Goal: Task Accomplishment & Management: Manage account settings

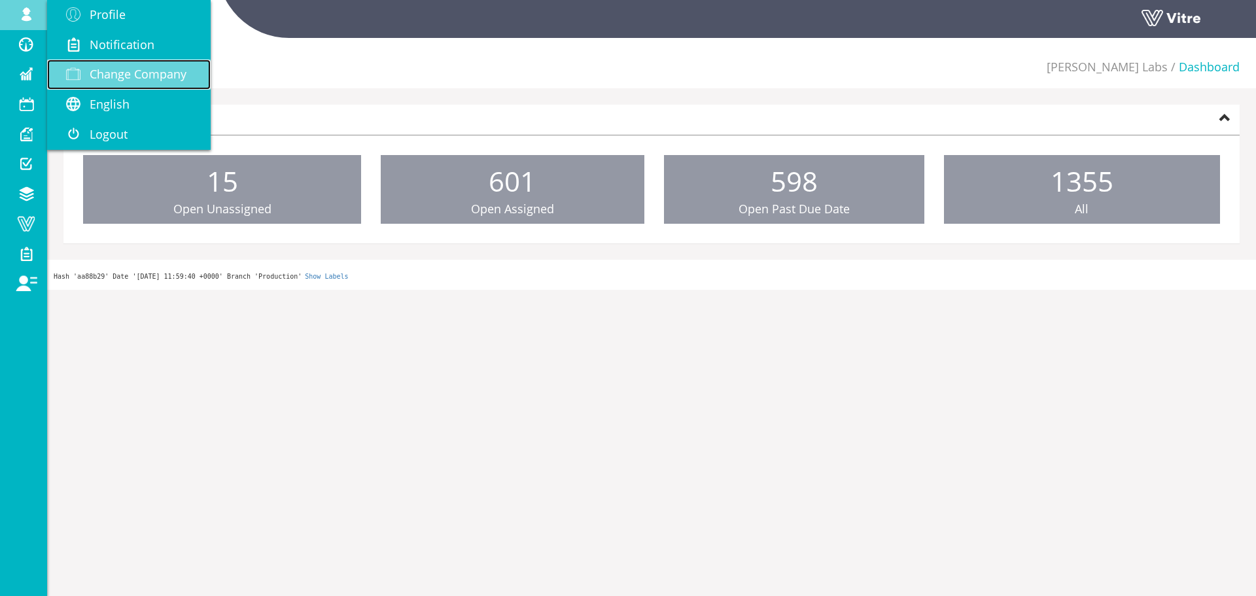
click at [126, 82] on link "Change Company" at bounding box center [128, 75] width 163 height 30
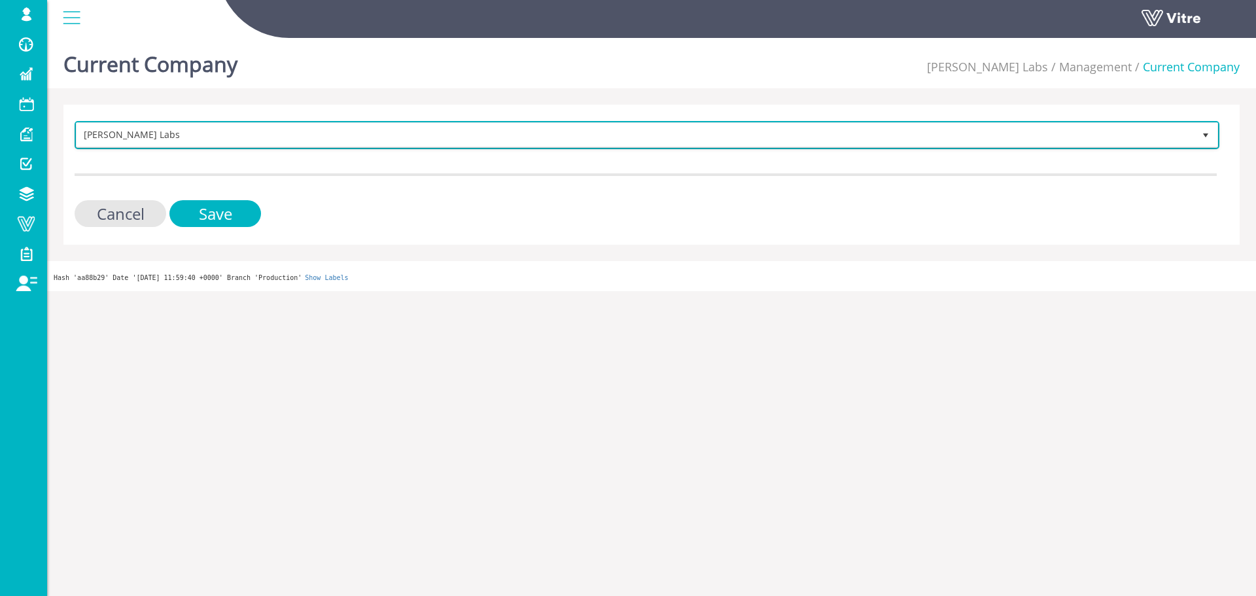
click at [269, 133] on span "[PERSON_NAME] Labs" at bounding box center [635, 135] width 1117 height 24
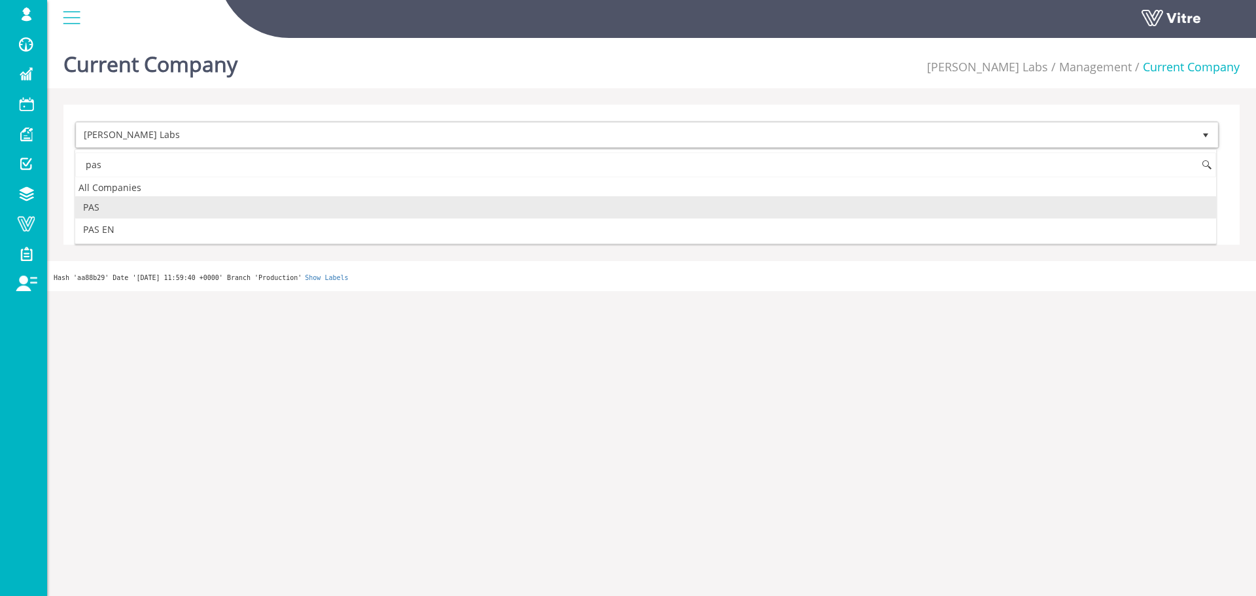
click at [173, 207] on li "PAS" at bounding box center [645, 207] width 1140 height 22
type input "pas"
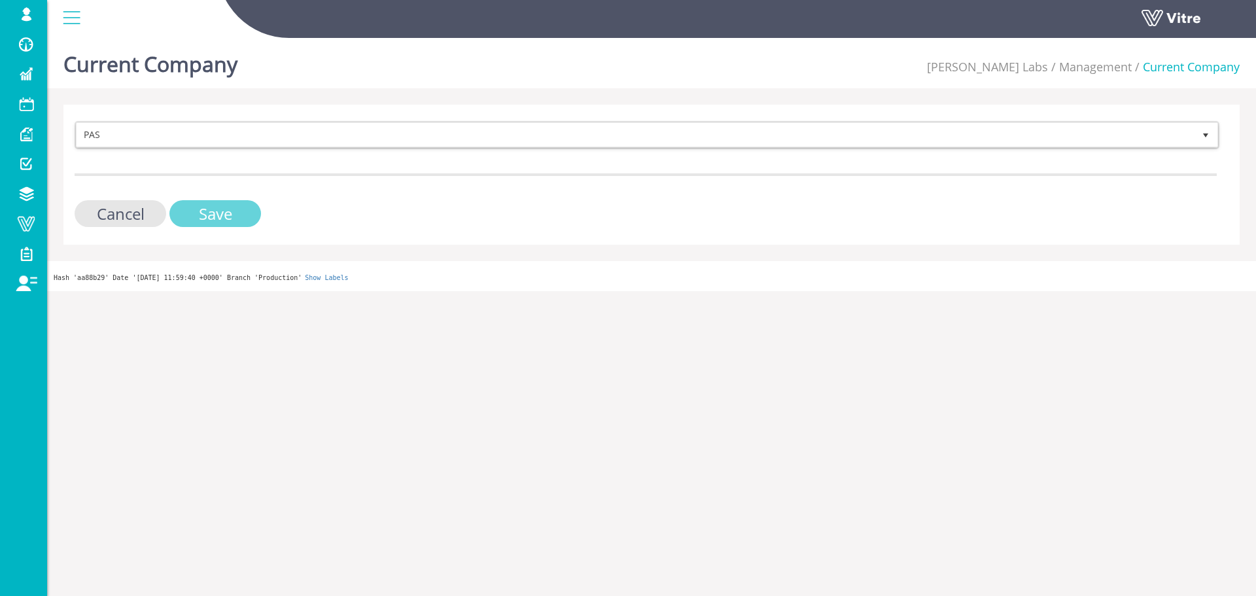
click at [180, 206] on input "Save" at bounding box center [215, 213] width 92 height 27
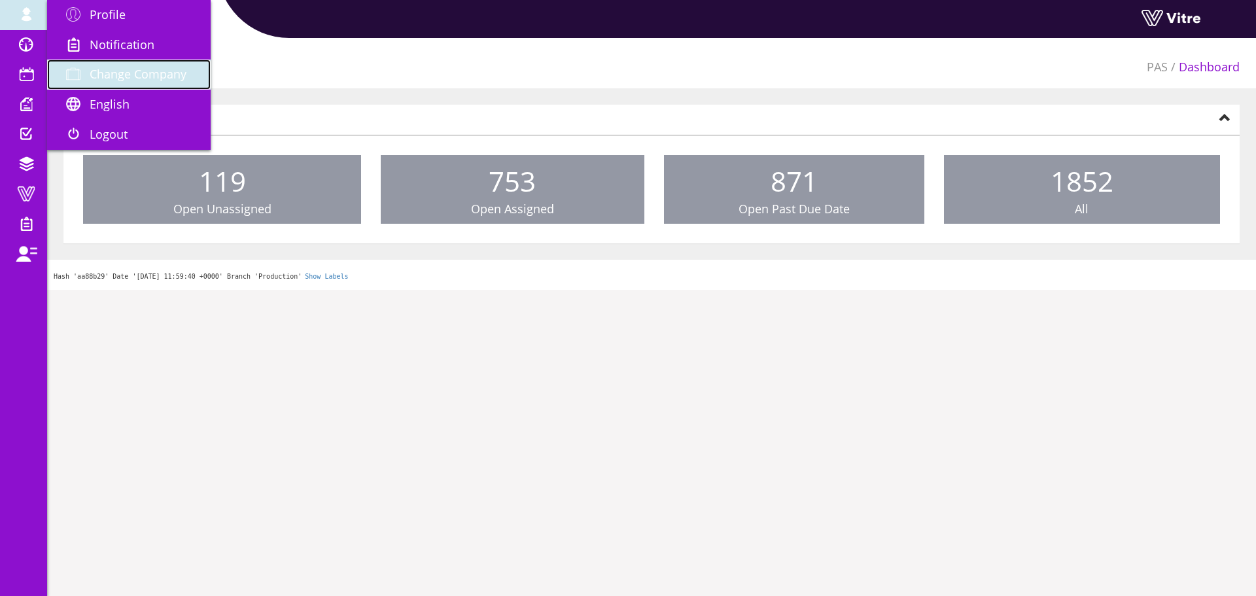
click at [116, 67] on span "Change Company" at bounding box center [138, 74] width 97 height 16
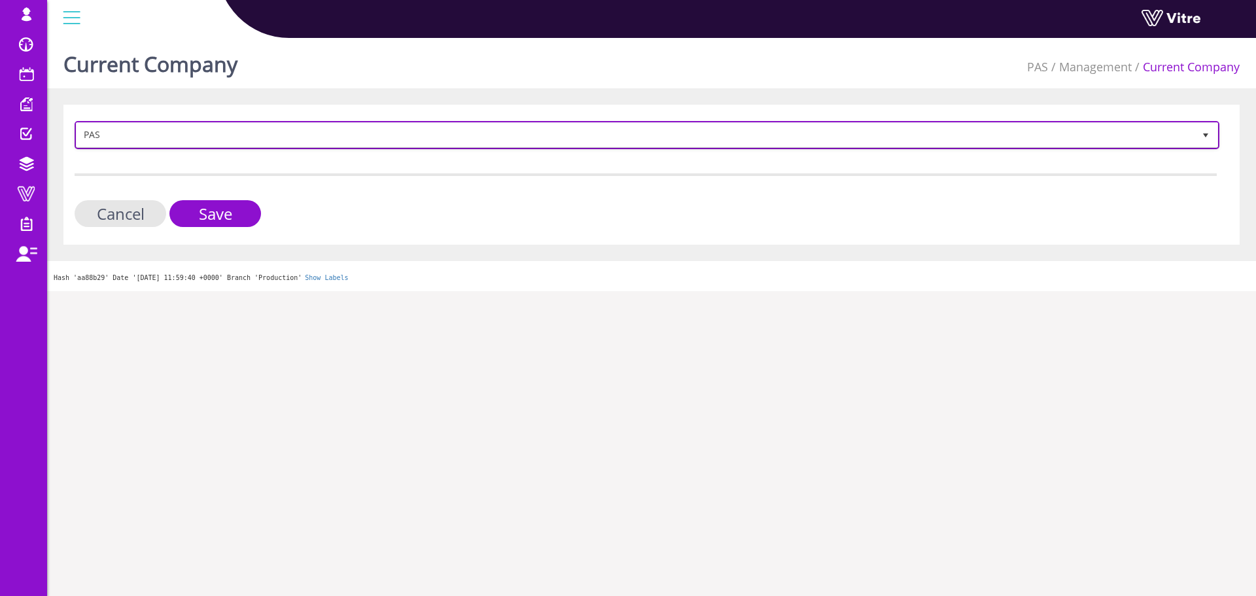
click at [199, 133] on span "PAS" at bounding box center [635, 135] width 1117 height 24
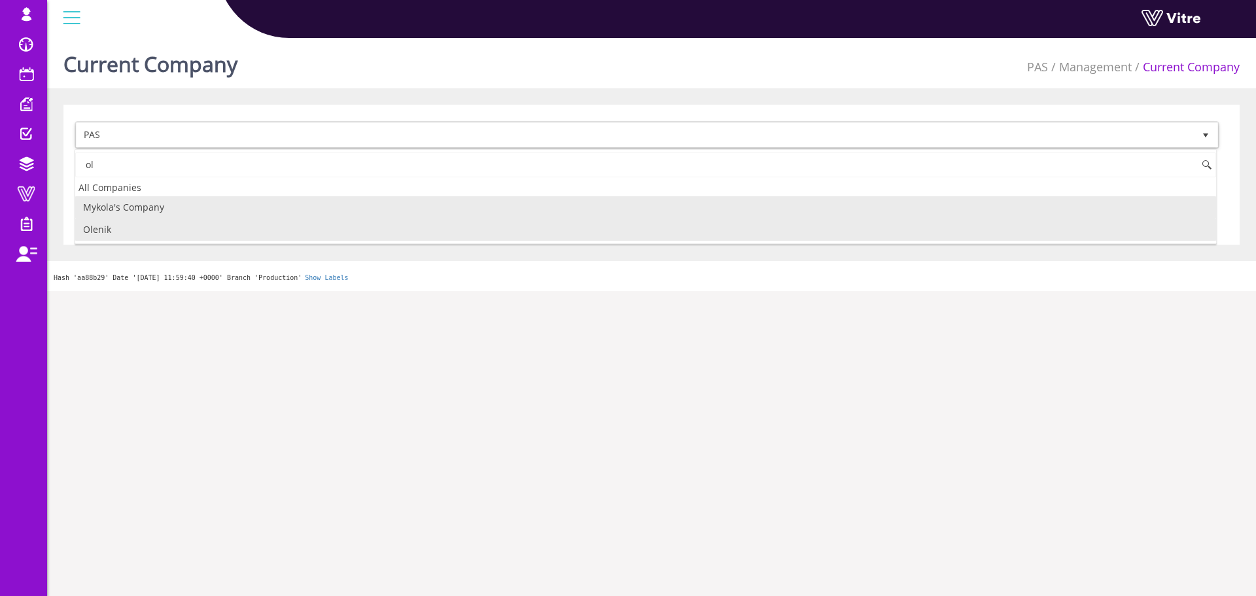
click at [194, 226] on li "Olenik" at bounding box center [645, 229] width 1140 height 22
type input "ol"
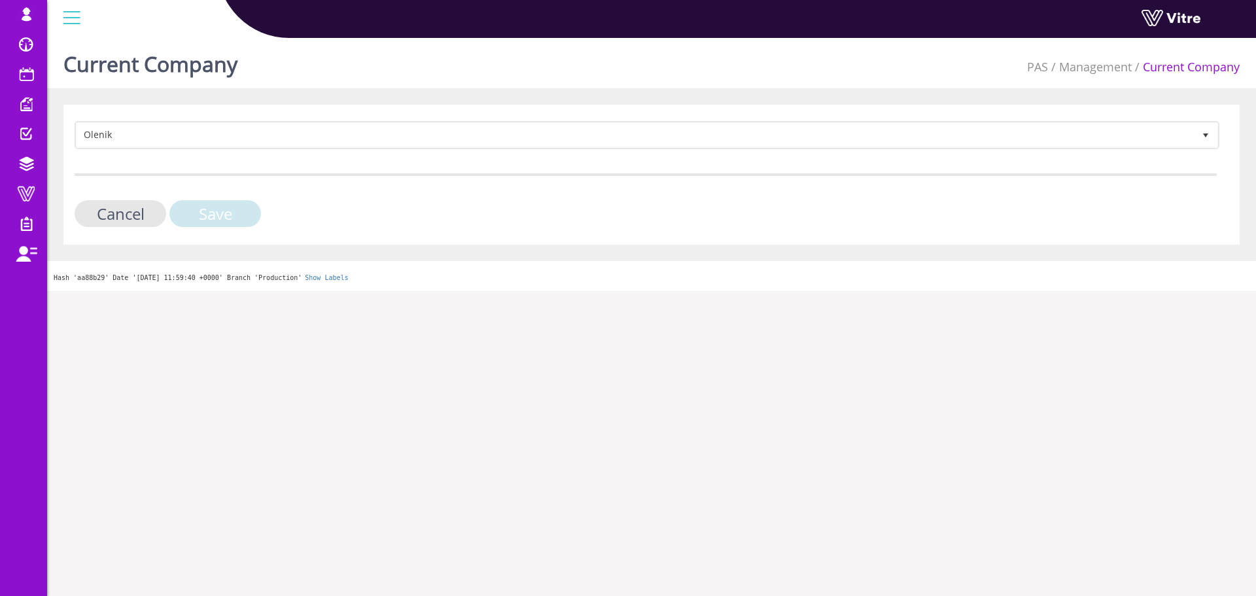
click at [225, 223] on input "Save" at bounding box center [215, 213] width 92 height 27
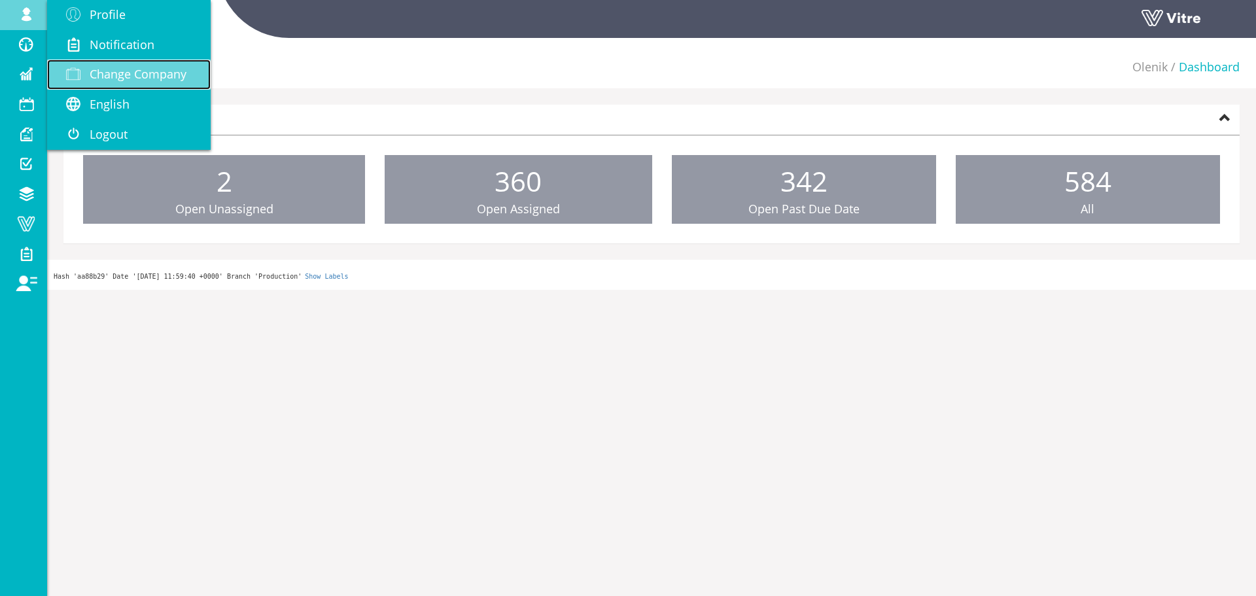
click at [118, 88] on link "Change Company" at bounding box center [128, 75] width 163 height 30
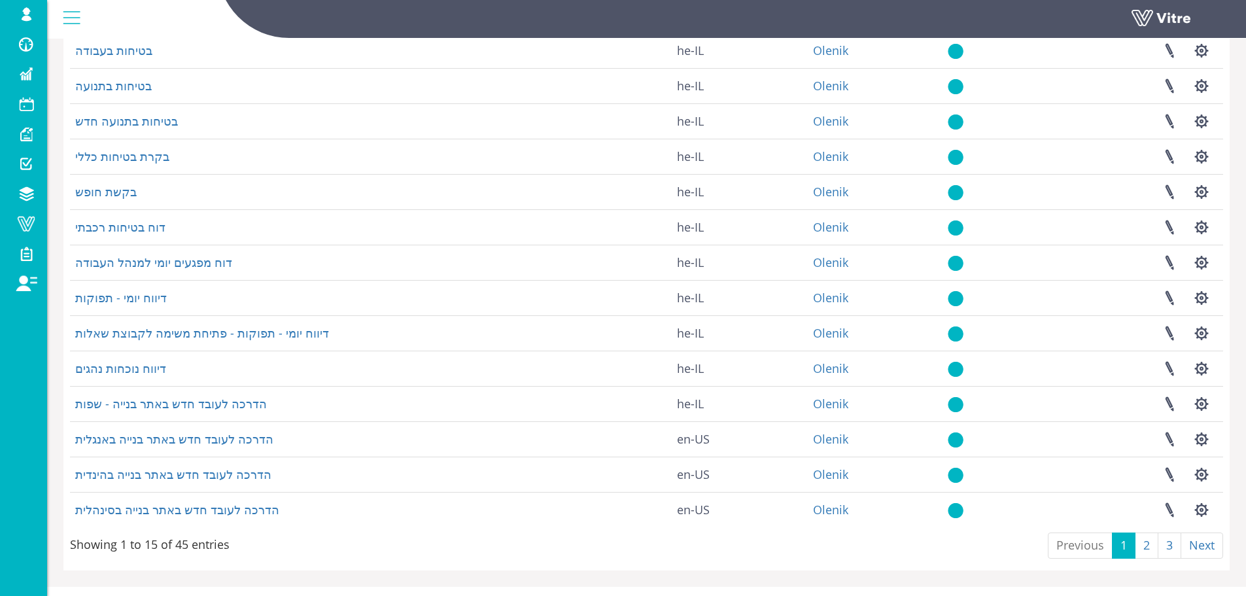
scroll to position [188, 0]
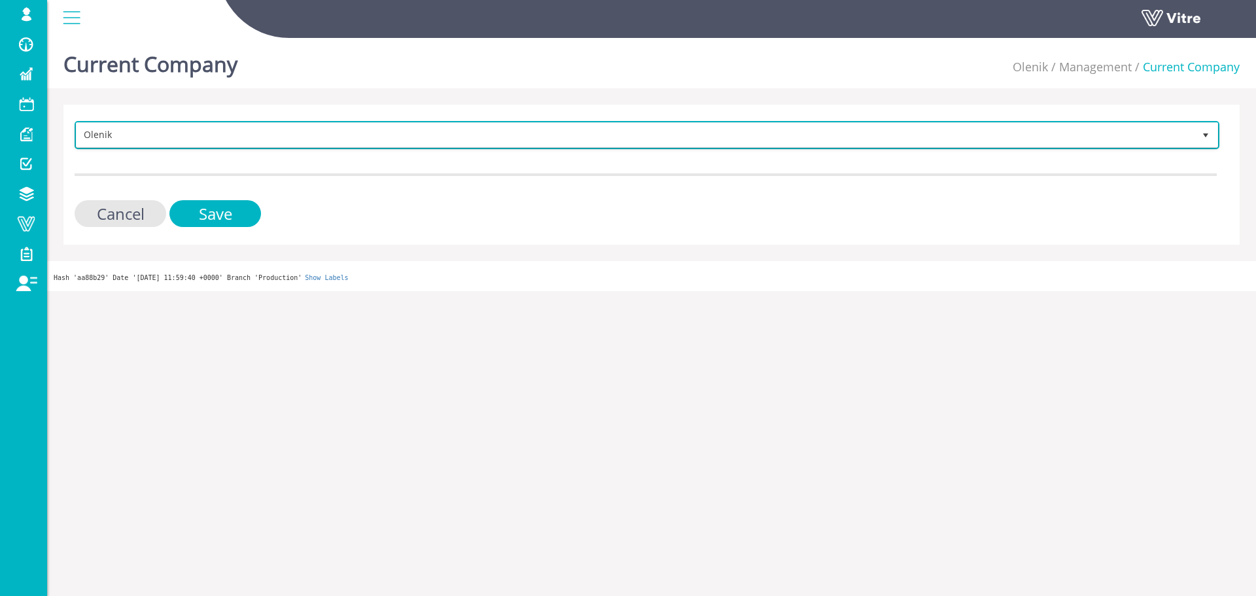
click at [261, 129] on span "Olenik" at bounding box center [635, 135] width 1117 height 24
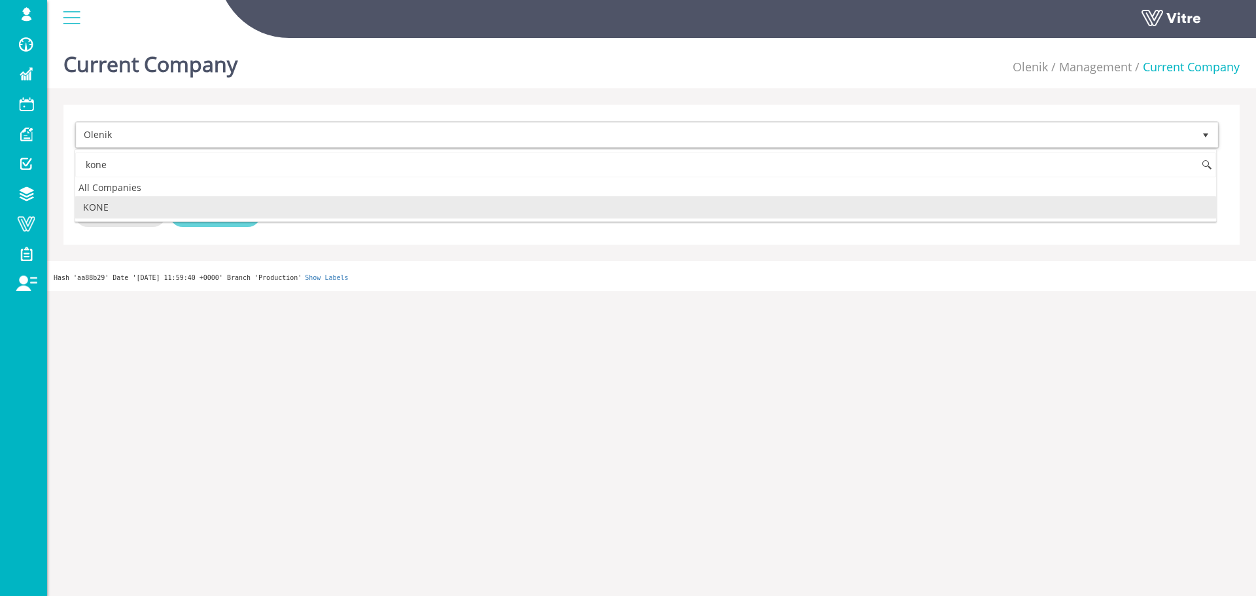
click at [241, 211] on li "KONE" at bounding box center [645, 207] width 1140 height 22
type input "kone"
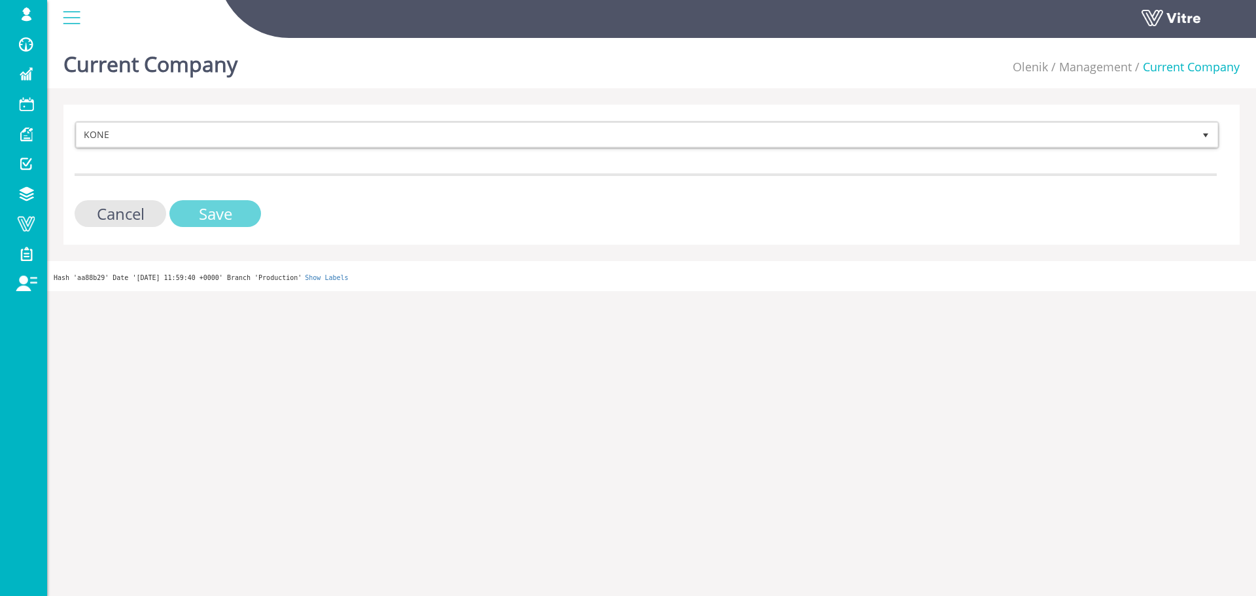
click at [241, 215] on input "Save" at bounding box center [215, 213] width 92 height 27
